Goal: Task Accomplishment & Management: Complete application form

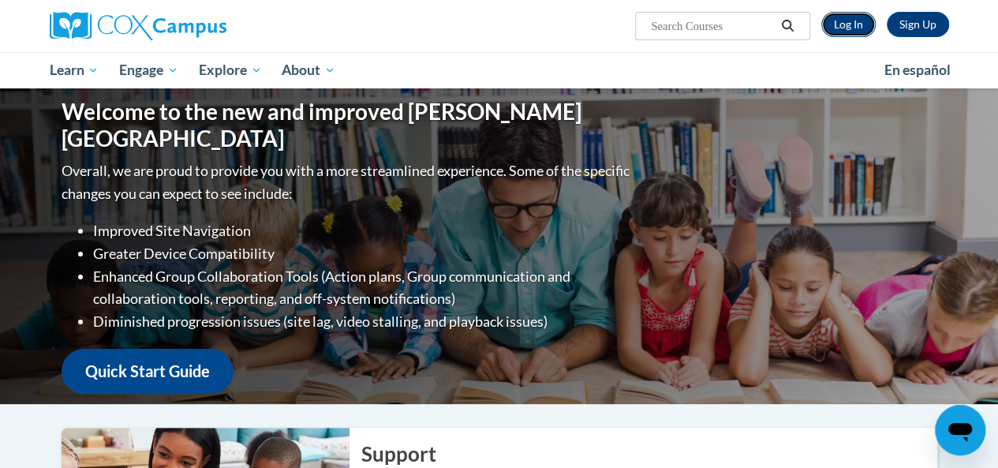
click at [849, 31] on link "Log In" at bounding box center [848, 24] width 54 height 25
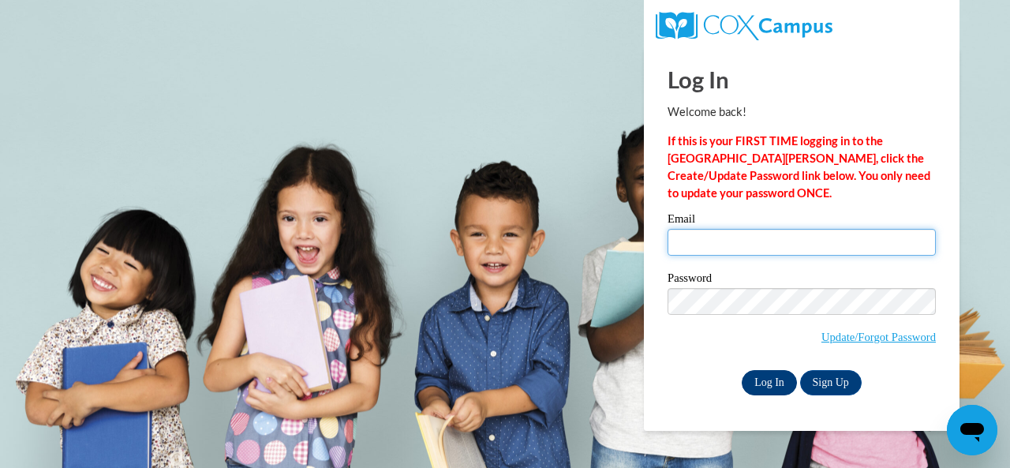
type input "Clemons.Trista.T@muscogee.k12.ga.us"
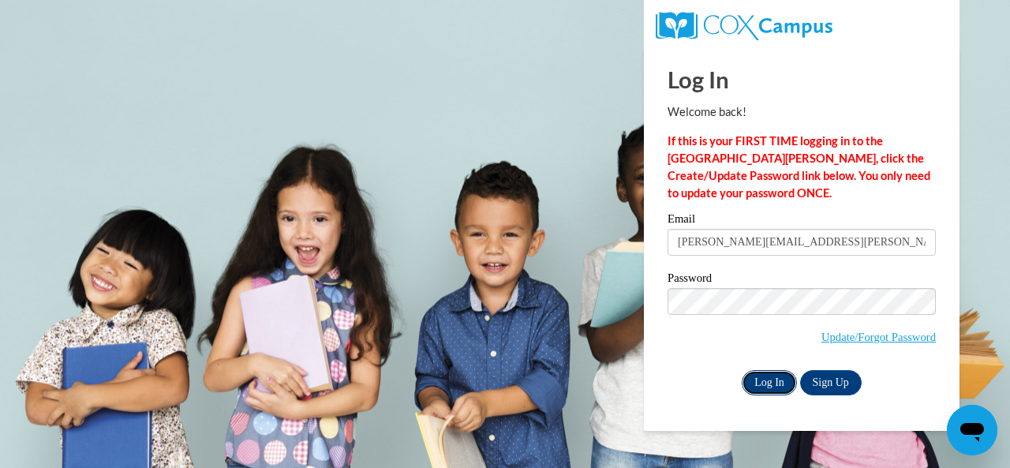
click at [779, 389] on input "Log In" at bounding box center [768, 382] width 55 height 25
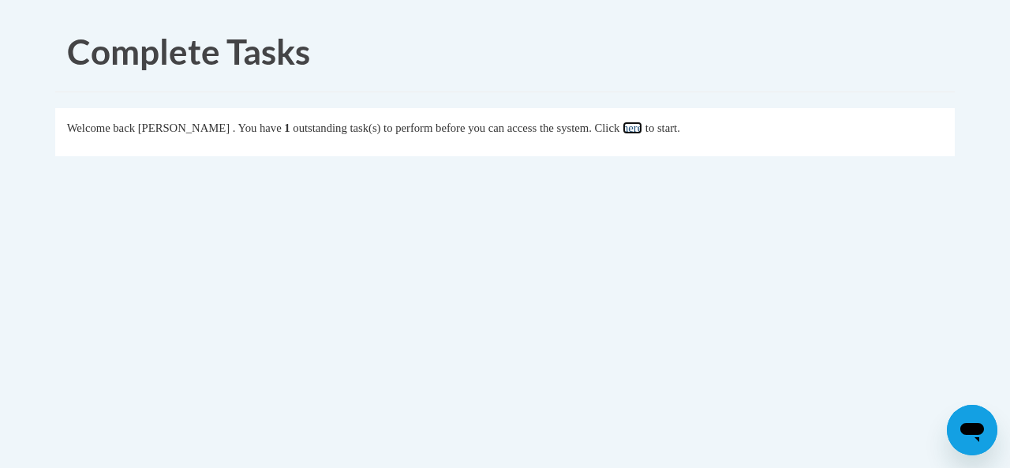
click at [642, 131] on link "here" at bounding box center [632, 127] width 20 height 13
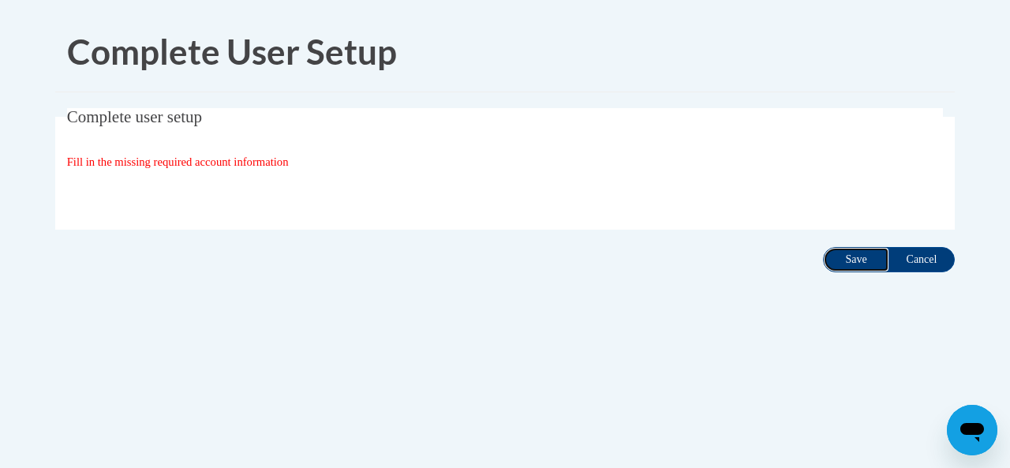
click at [874, 260] on input "Save" at bounding box center [856, 259] width 66 height 25
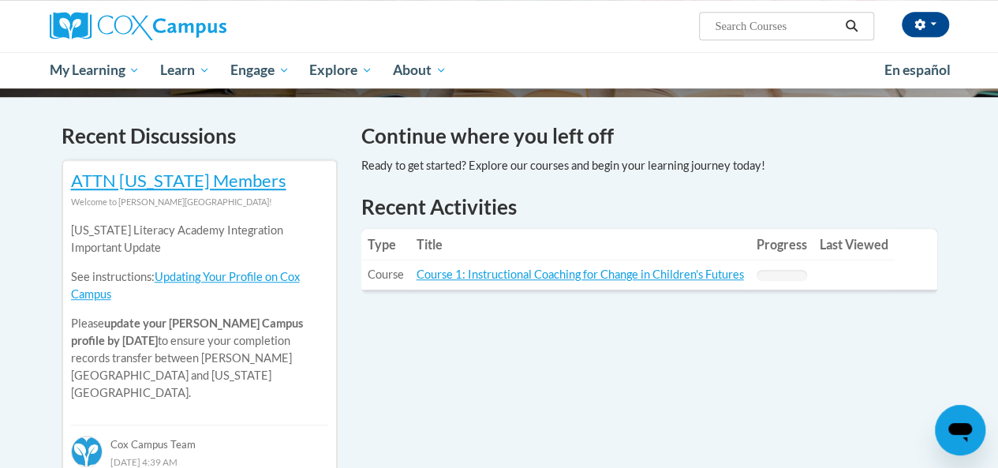
scroll to position [473, 0]
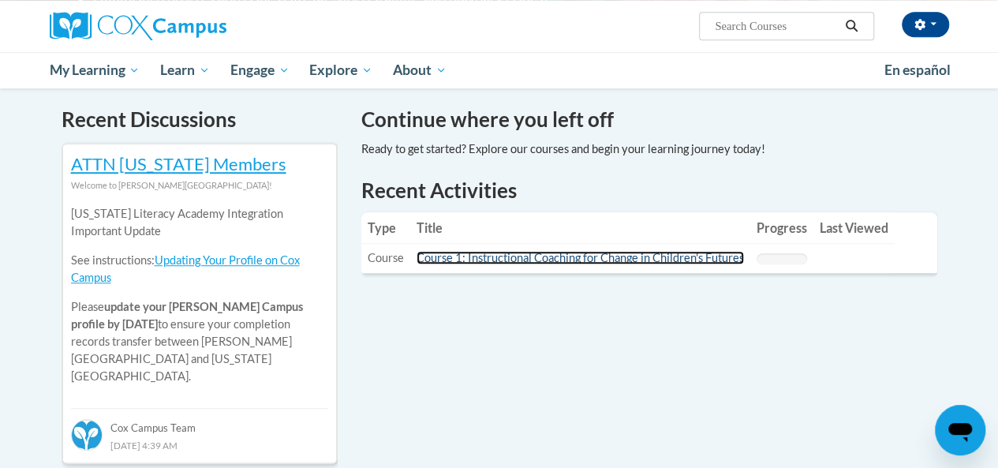
click at [485, 261] on link "Course 1: Instructional Coaching for Change in Children's Futures" at bounding box center [579, 257] width 327 height 13
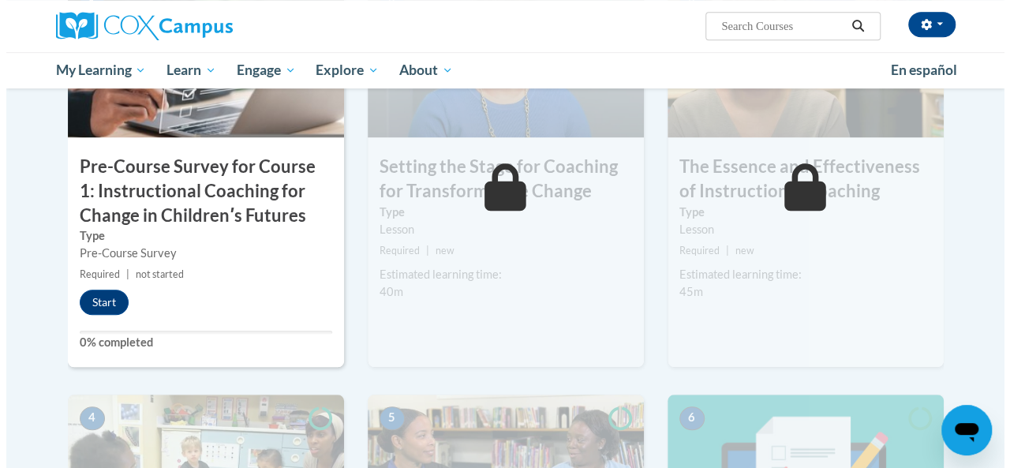
scroll to position [473, 0]
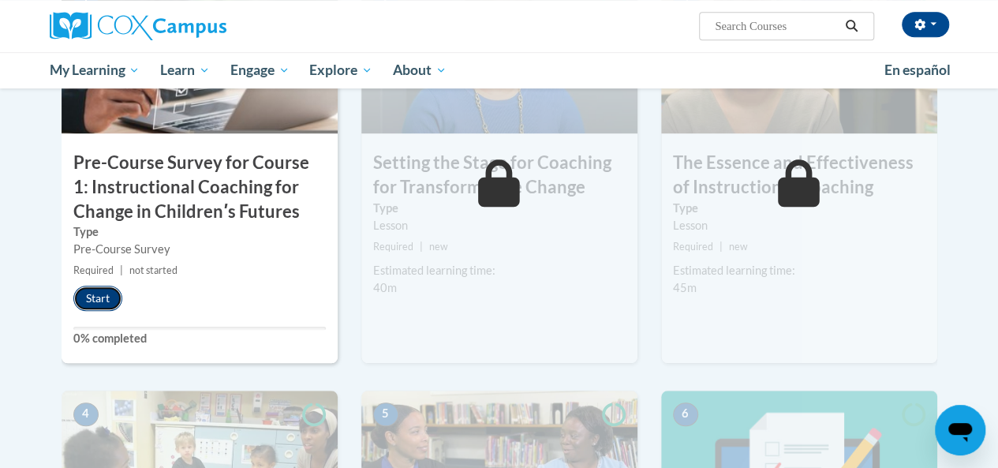
click at [100, 296] on button "Start" at bounding box center [97, 298] width 49 height 25
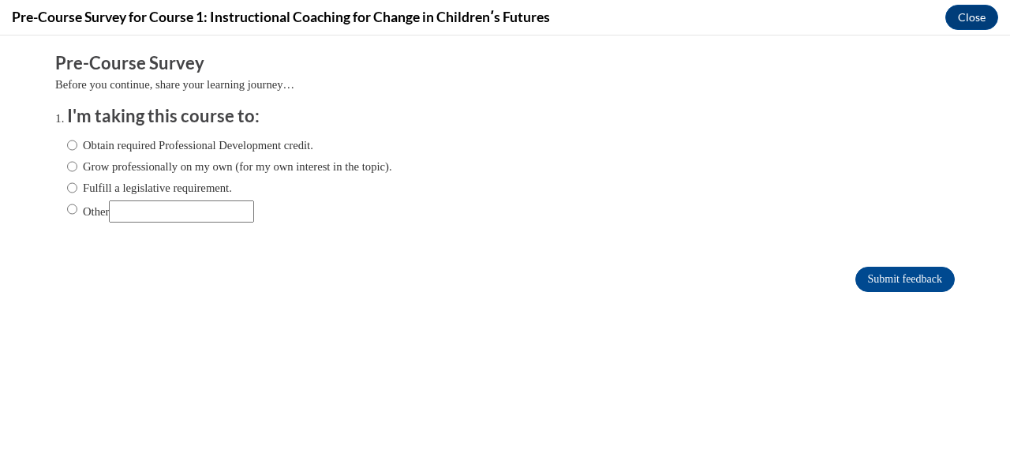
scroll to position [0, 0]
click at [67, 148] on input "Obtain required Professional Development credit." at bounding box center [72, 144] width 10 height 17
radio input "true"
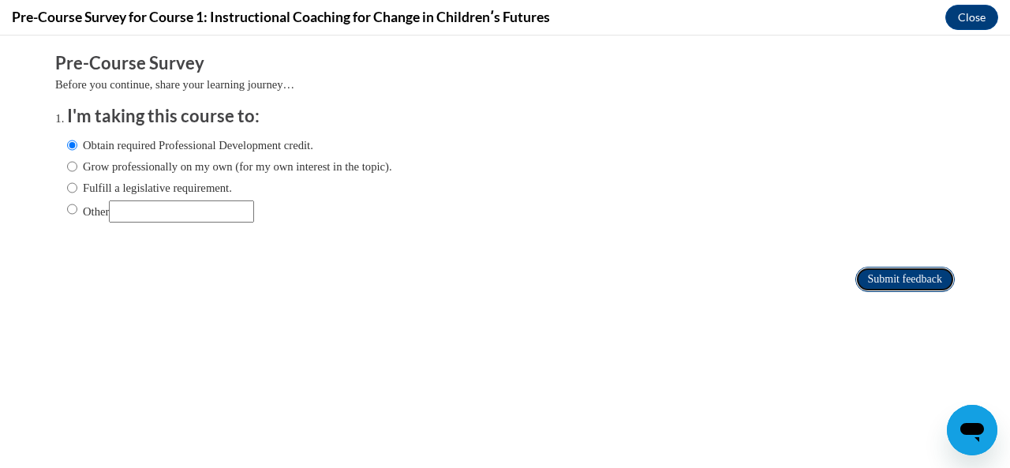
click at [915, 278] on input "Submit feedback" at bounding box center [904, 279] width 99 height 25
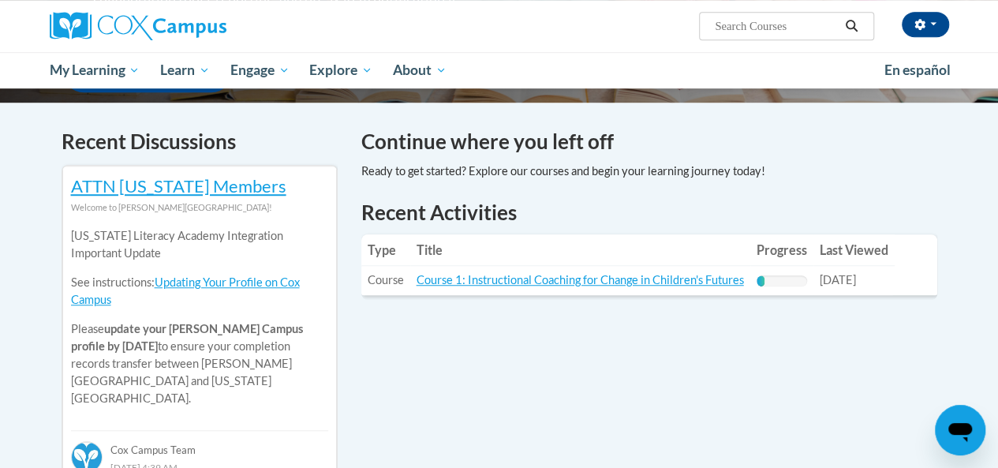
scroll to position [473, 0]
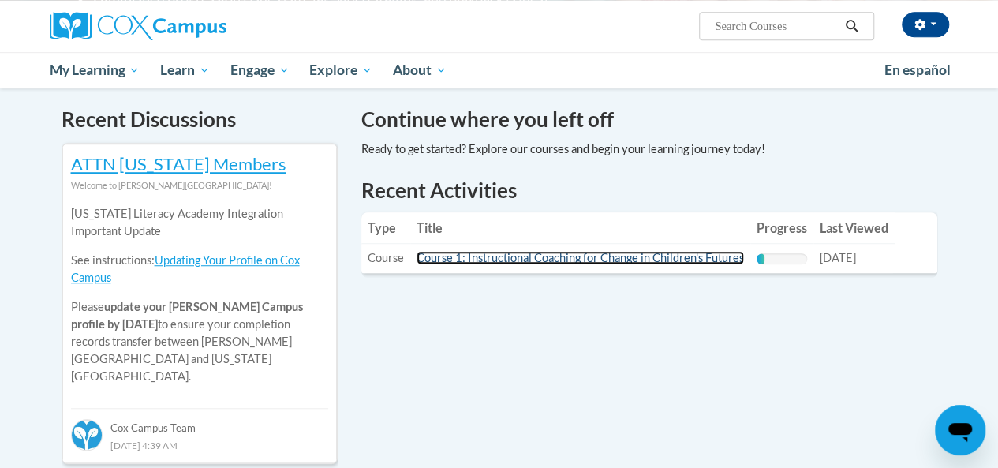
click at [622, 256] on link "Course 1: Instructional Coaching for Change in Children's Futures" at bounding box center [579, 257] width 327 height 13
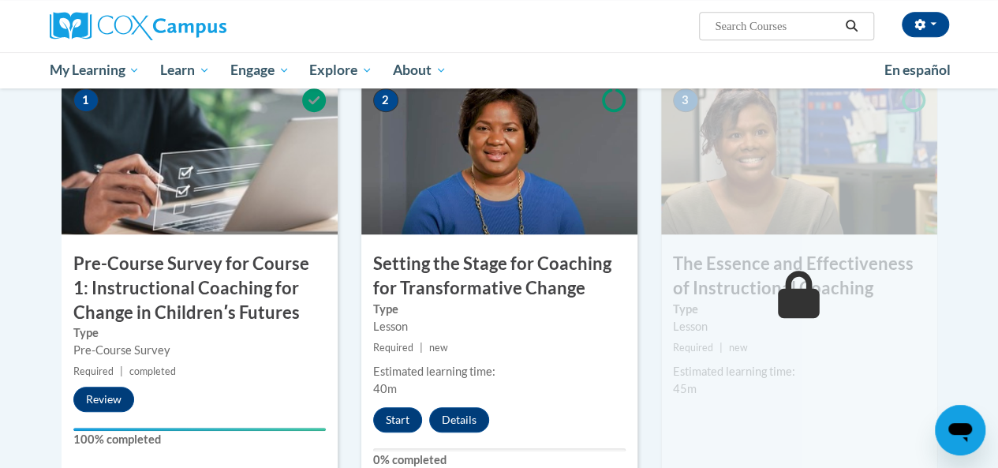
scroll to position [394, 0]
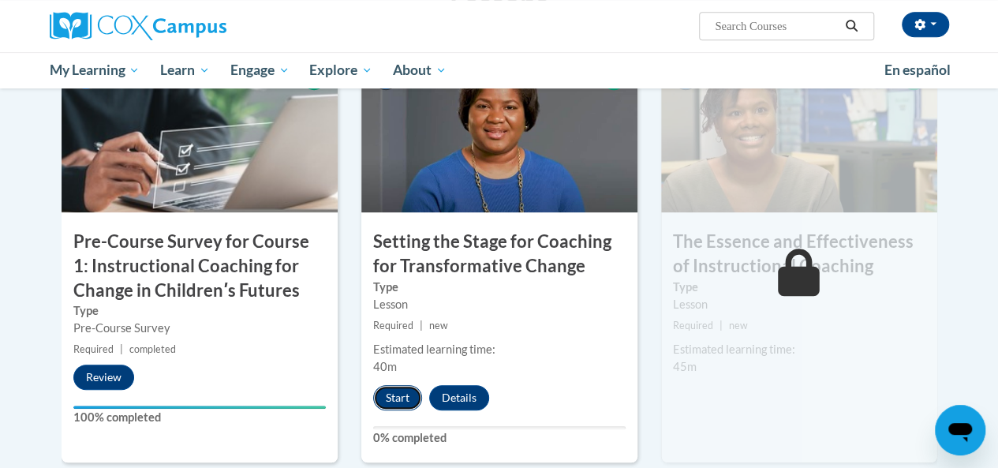
click at [403, 400] on button "Start" at bounding box center [397, 397] width 49 height 25
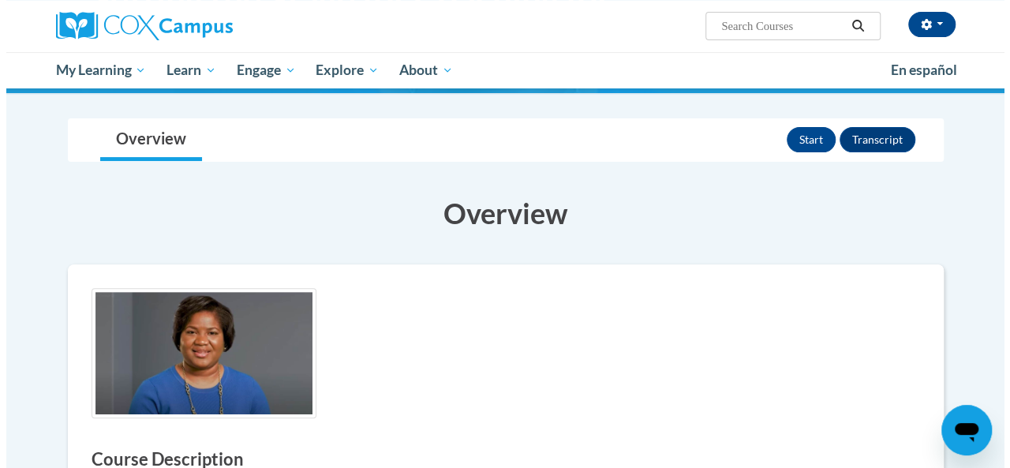
scroll to position [158, 0]
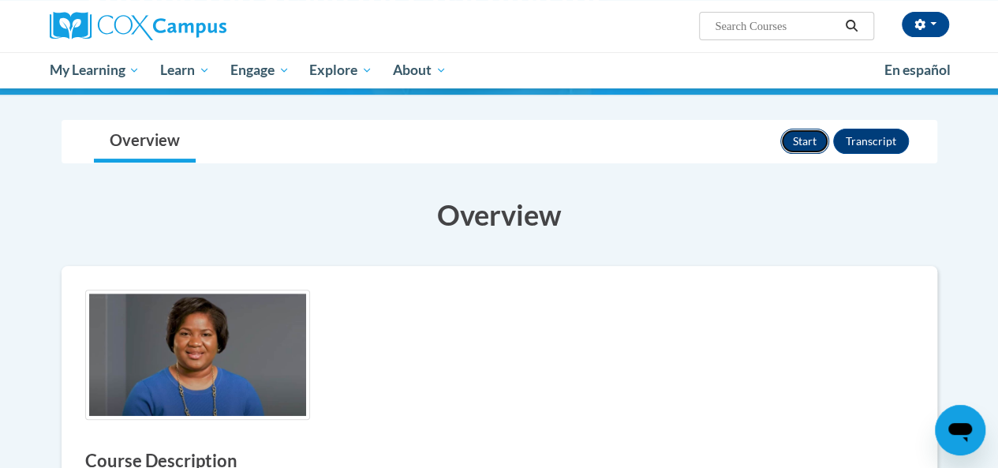
click at [821, 143] on button "Start" at bounding box center [804, 141] width 49 height 25
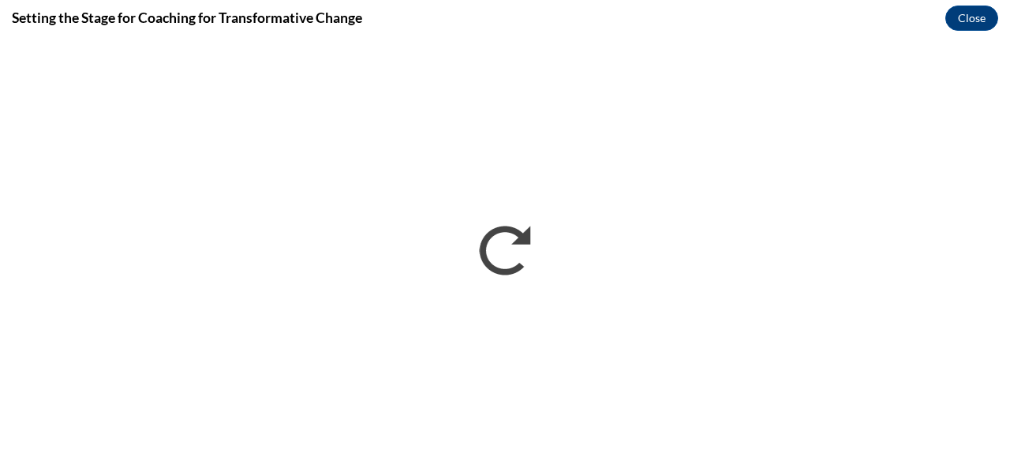
scroll to position [0, 0]
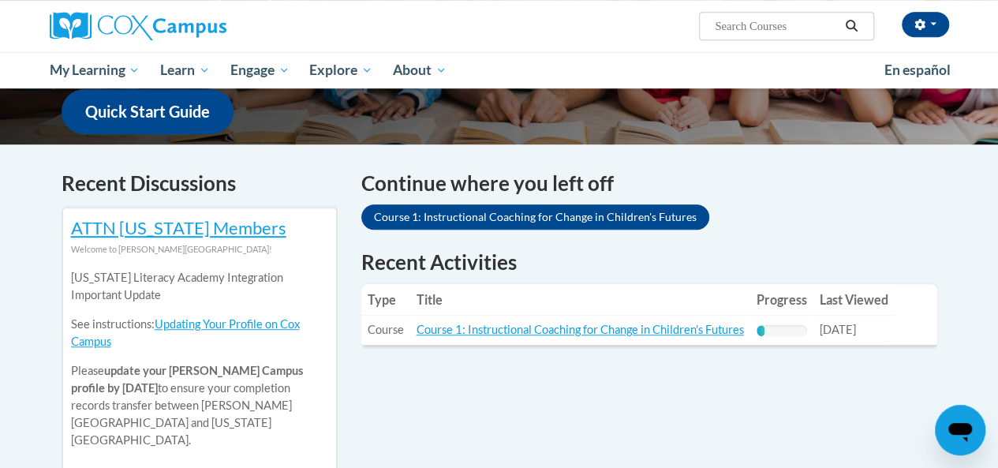
scroll to position [386, 0]
